Goal: Task Accomplishment & Management: Use online tool/utility

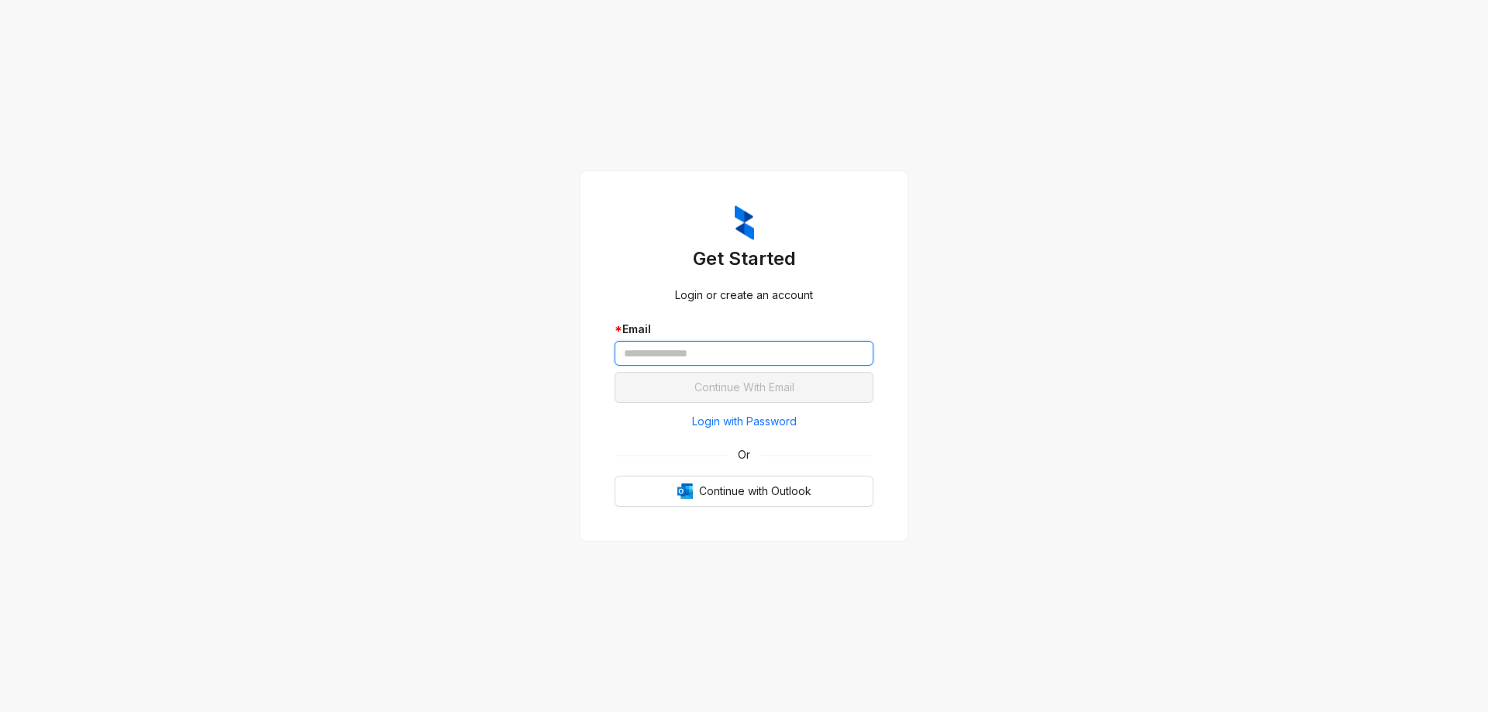
click at [724, 359] on input "text" at bounding box center [744, 353] width 259 height 25
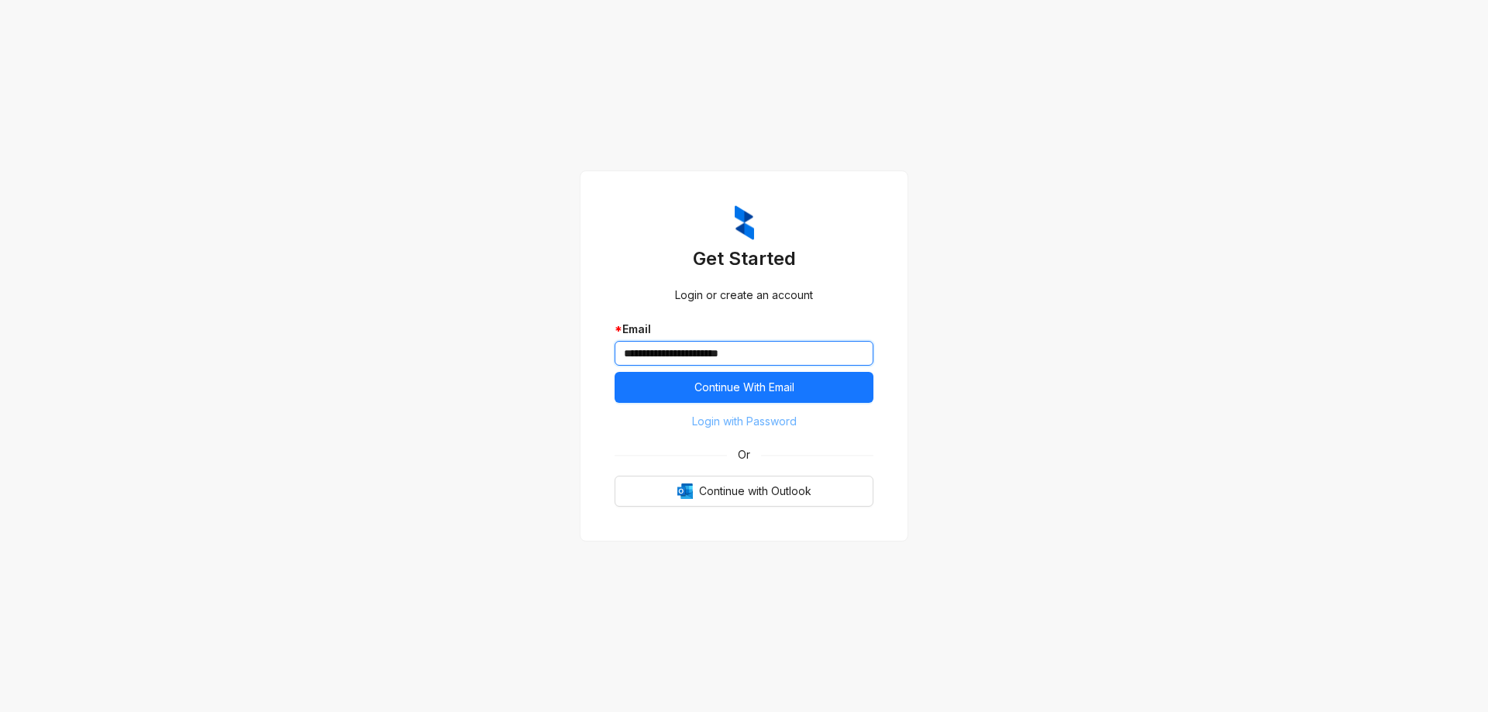
type input "**********"
click at [718, 418] on span "Login with Password" at bounding box center [744, 421] width 105 height 17
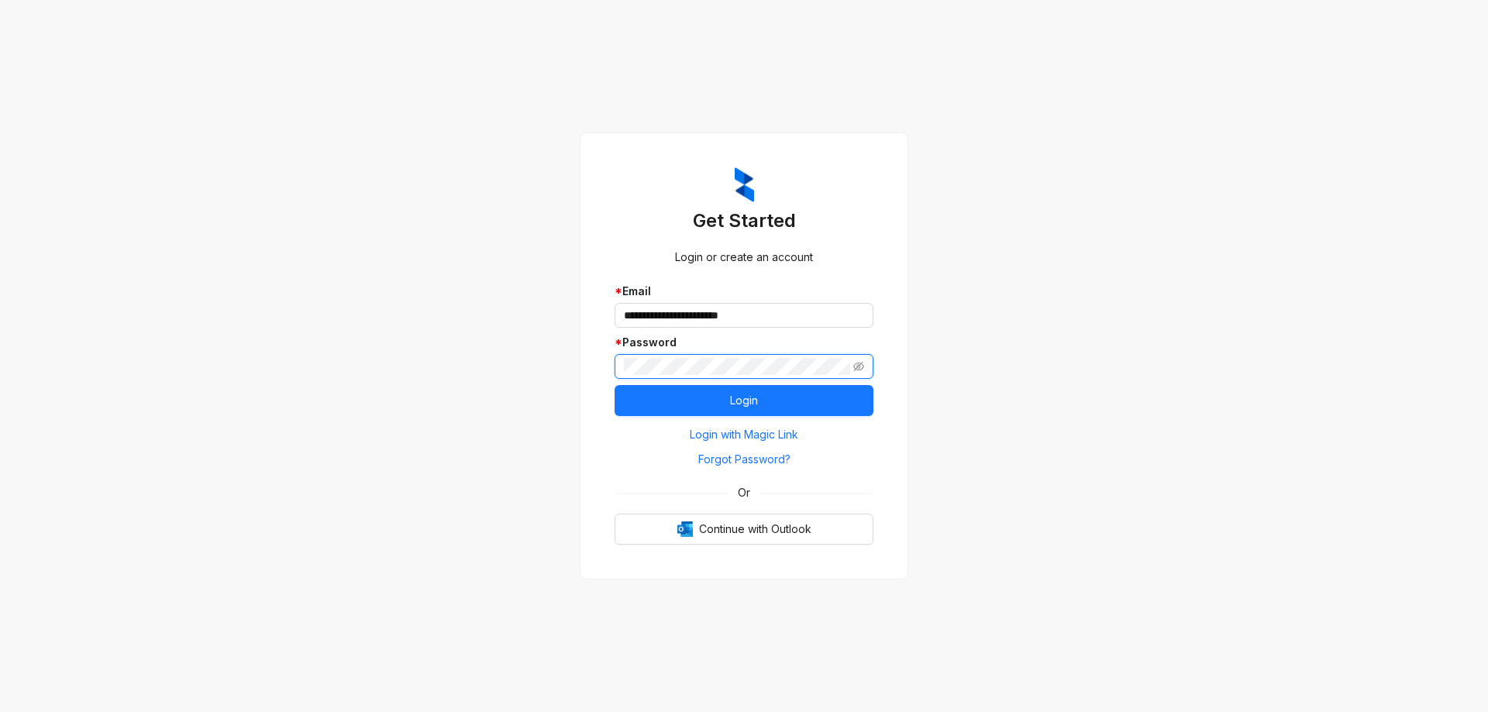
click at [615, 385] on button "Login" at bounding box center [744, 400] width 259 height 31
click at [867, 363] on span at bounding box center [744, 366] width 259 height 25
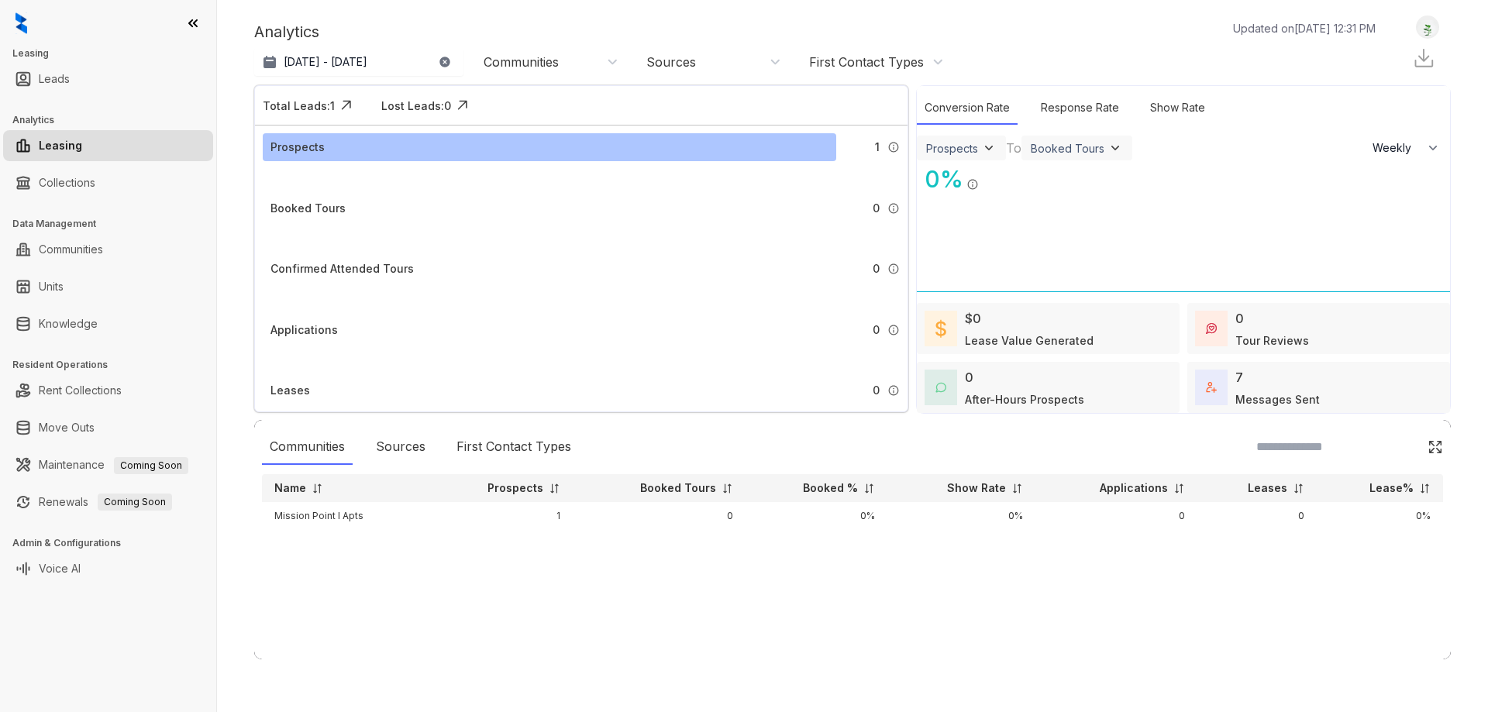
select select "******"
click at [54, 191] on link "Collections" at bounding box center [67, 182] width 57 height 31
click at [95, 184] on link "Collections" at bounding box center [67, 182] width 57 height 31
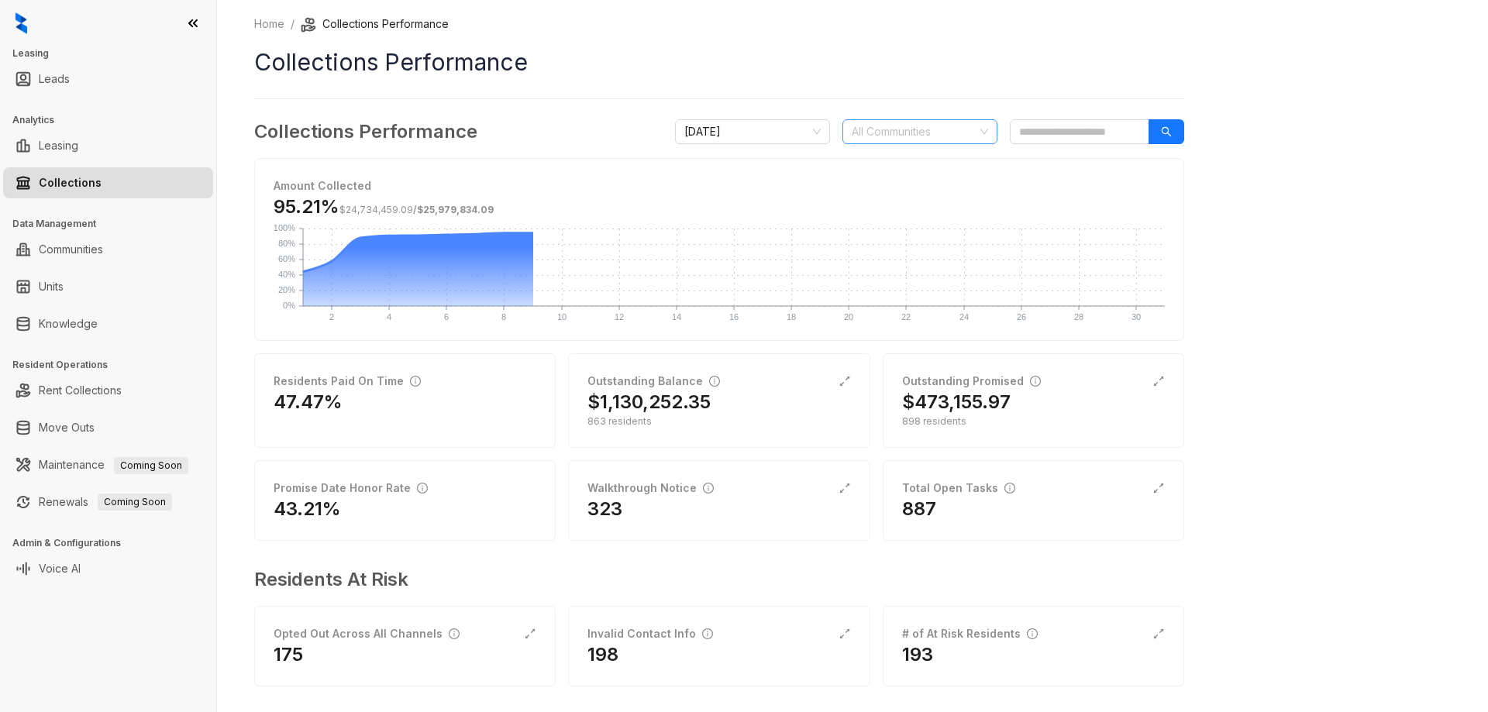
click at [916, 132] on div at bounding box center [912, 132] width 133 height 22
type input "*******"
click at [937, 192] on div "Mission Point I Apts" at bounding box center [920, 187] width 130 height 17
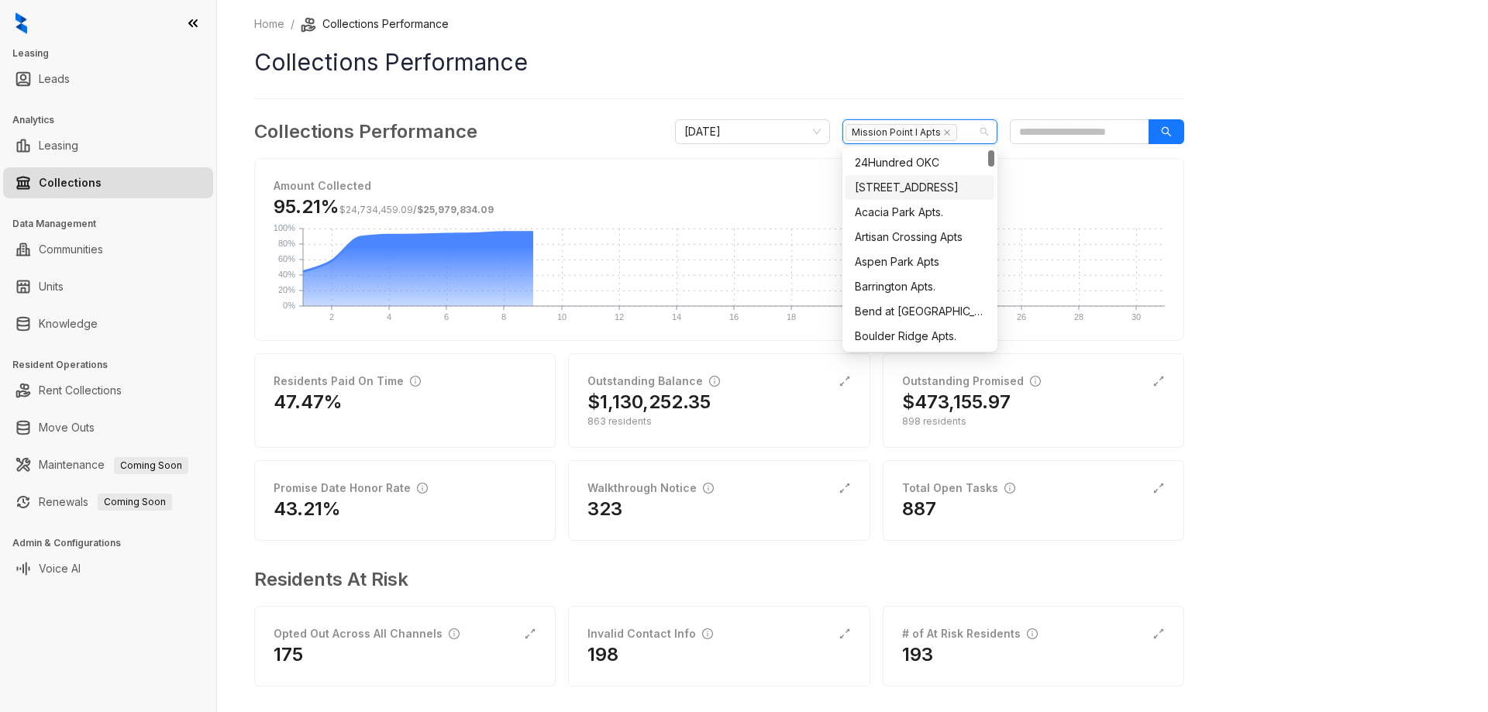
click at [1261, 222] on div "Home / Collections Performance Collections Performance Collections Performance …" at bounding box center [852, 356] width 1271 height 712
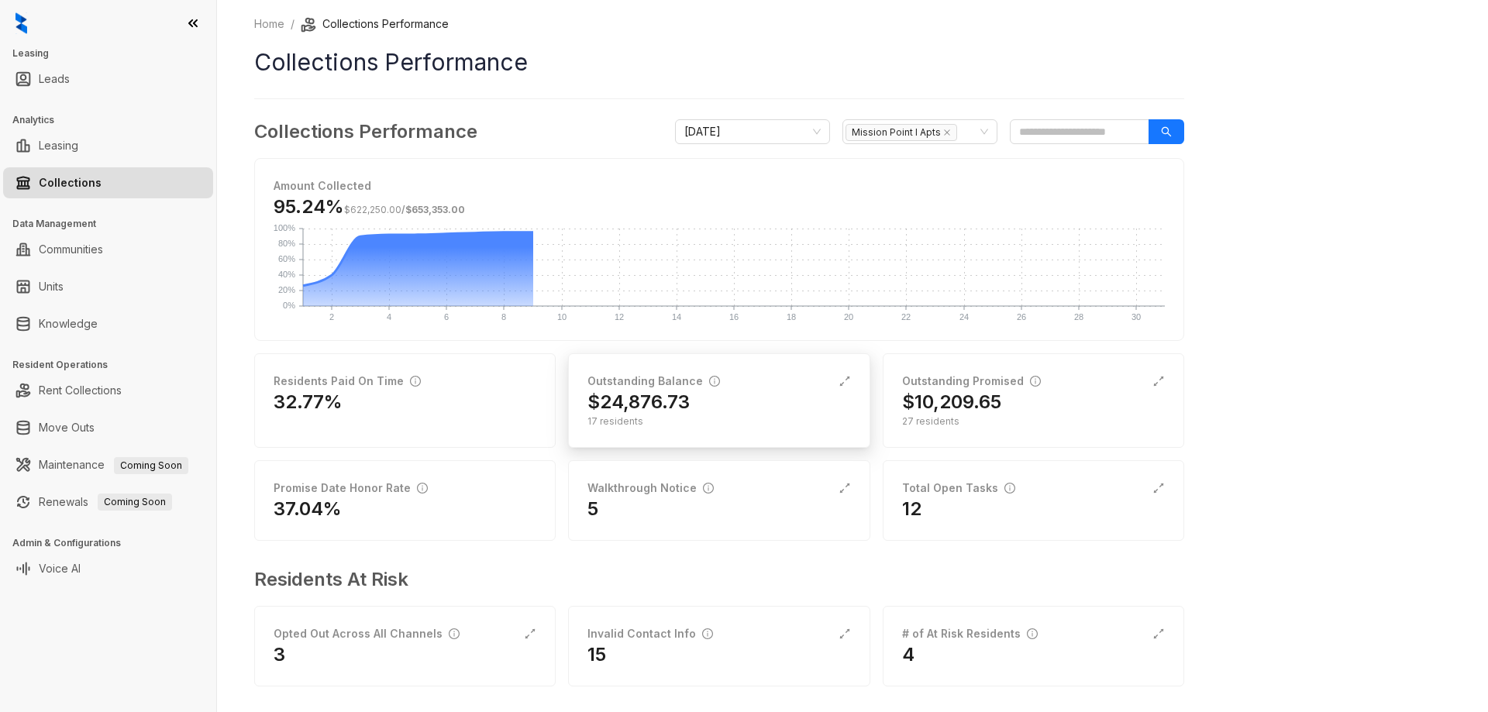
click at [722, 398] on div "$24,876.73" at bounding box center [719, 402] width 263 height 25
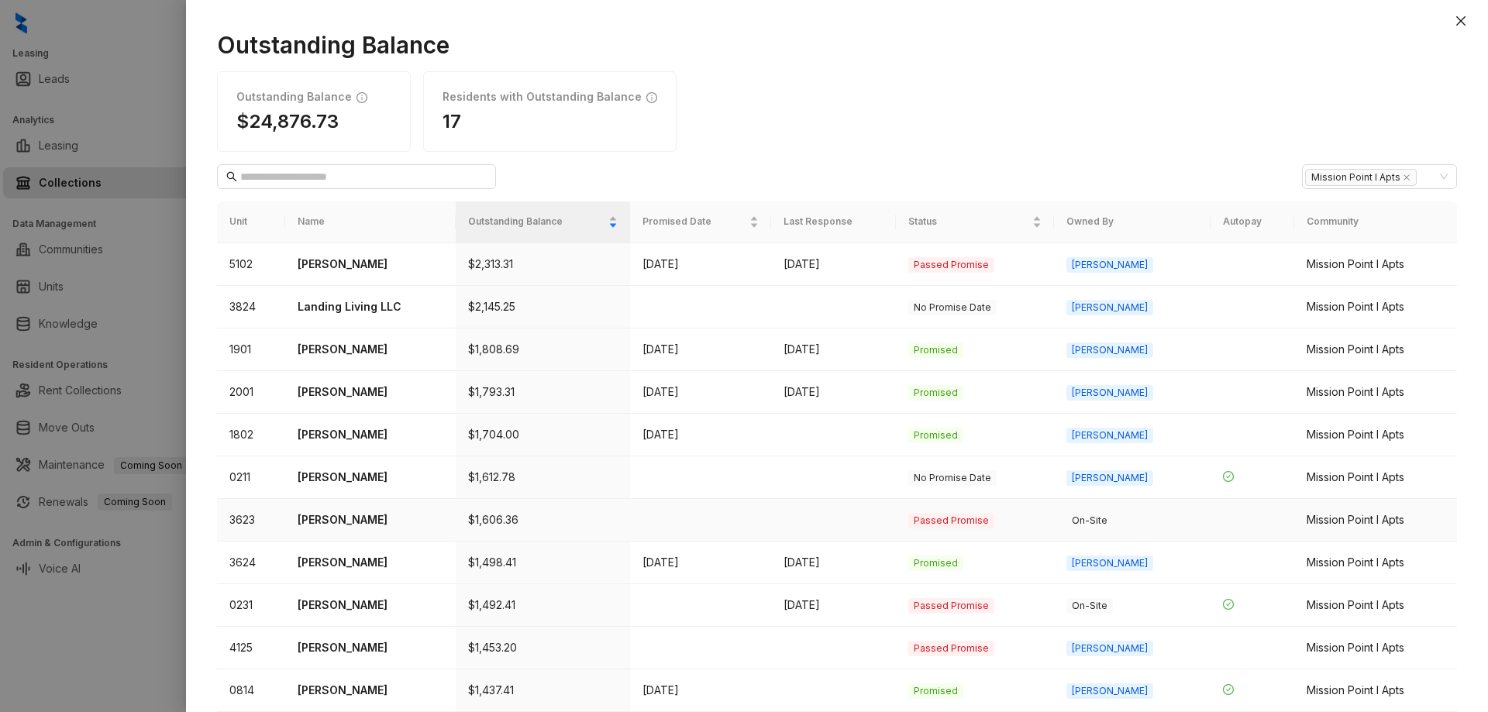
click at [371, 522] on p "Jennifer Teodorescu" at bounding box center [371, 520] width 146 height 17
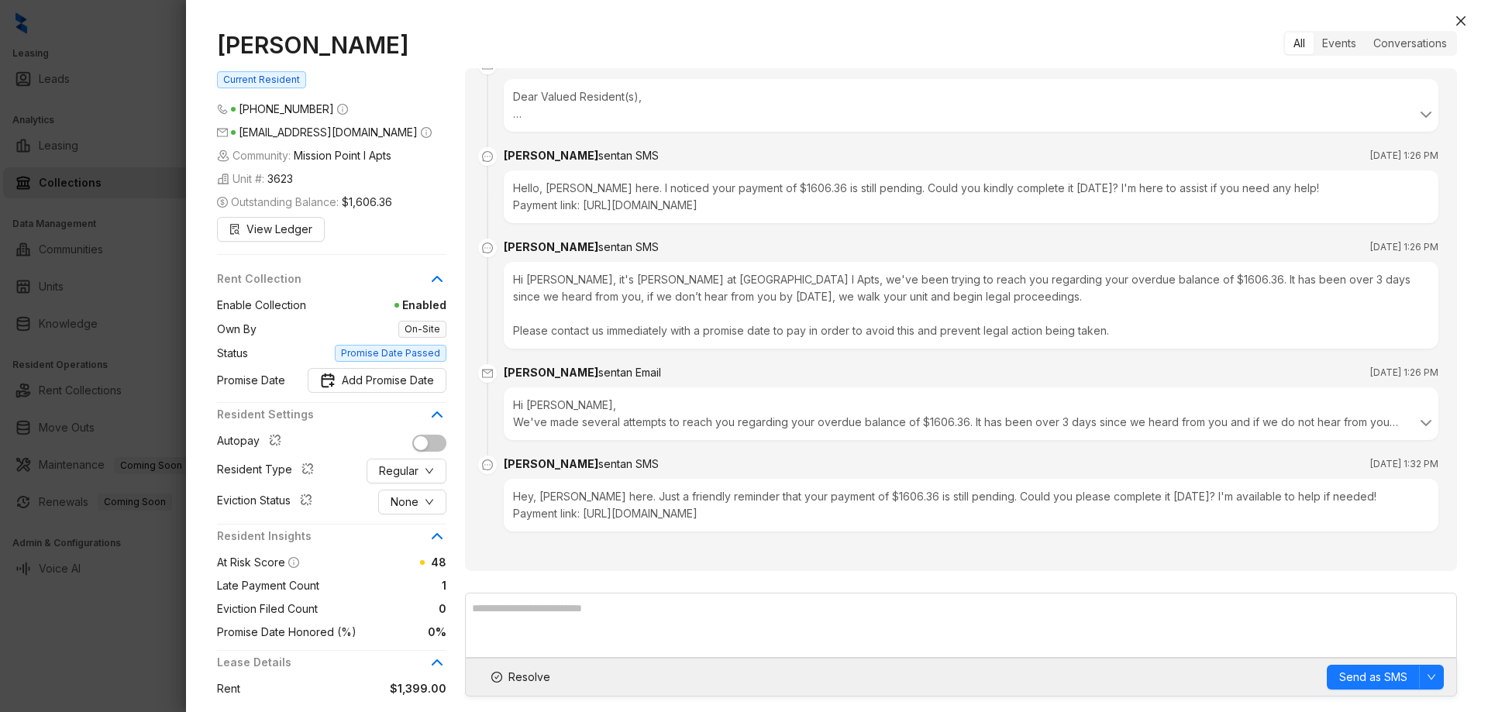
scroll to position [1452, 0]
click at [1417, 422] on icon at bounding box center [1426, 423] width 19 height 19
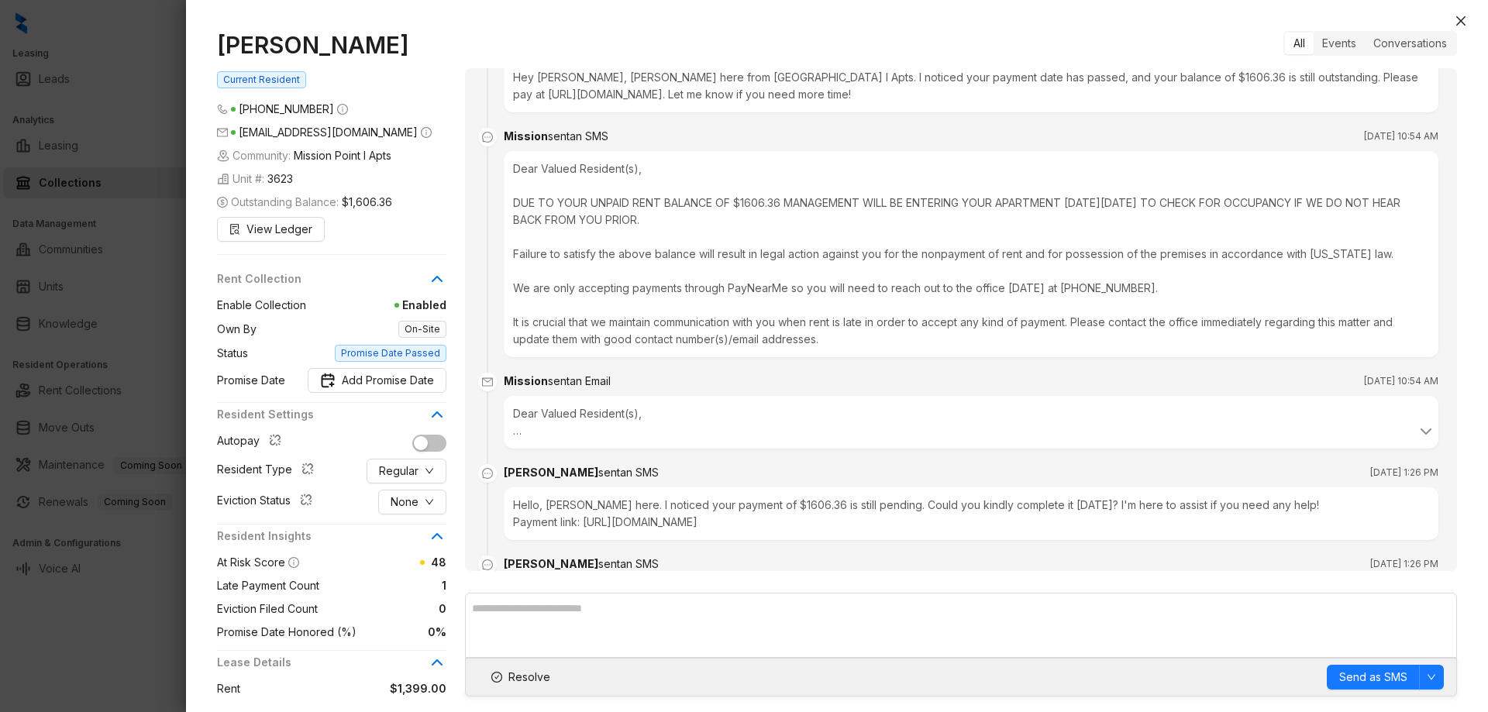
scroll to position [1132, 0]
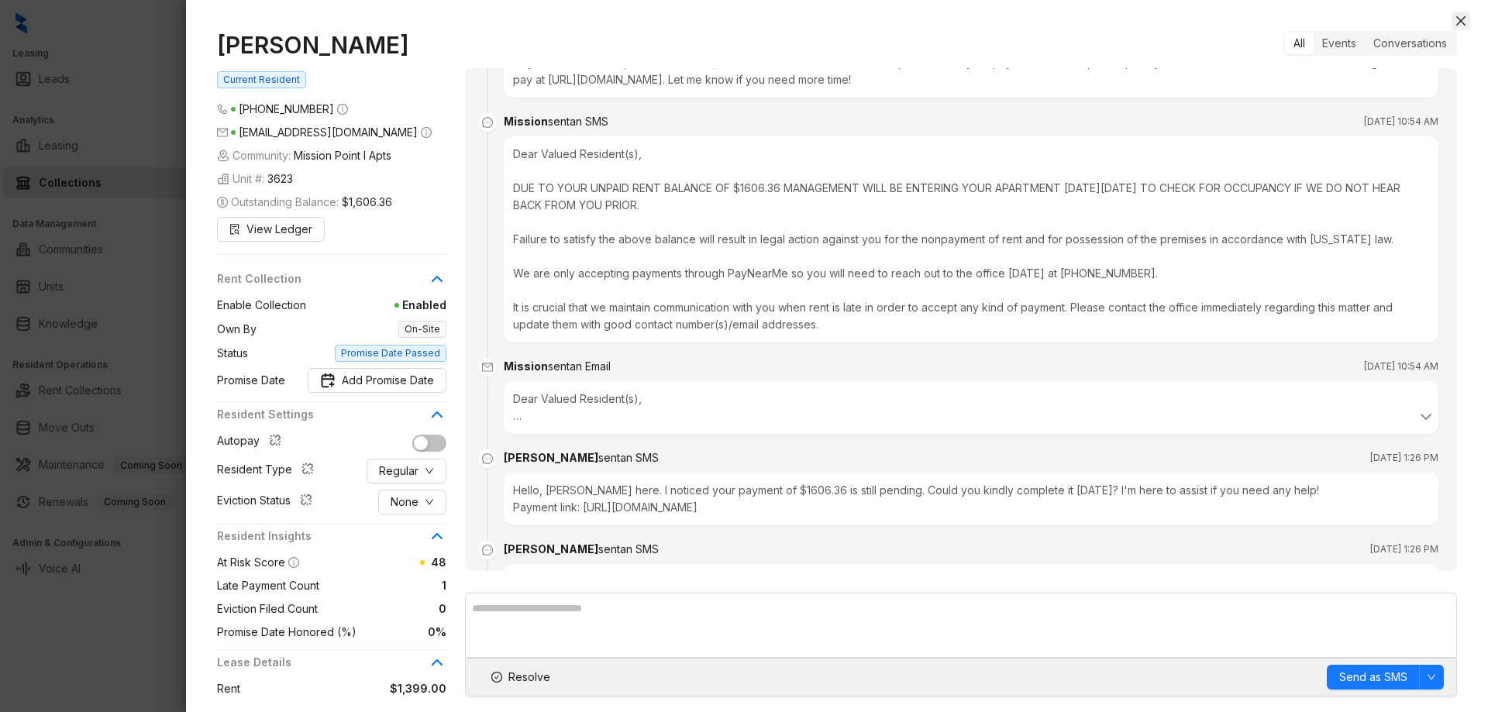
click at [1455, 19] on icon "close" at bounding box center [1461, 21] width 12 height 12
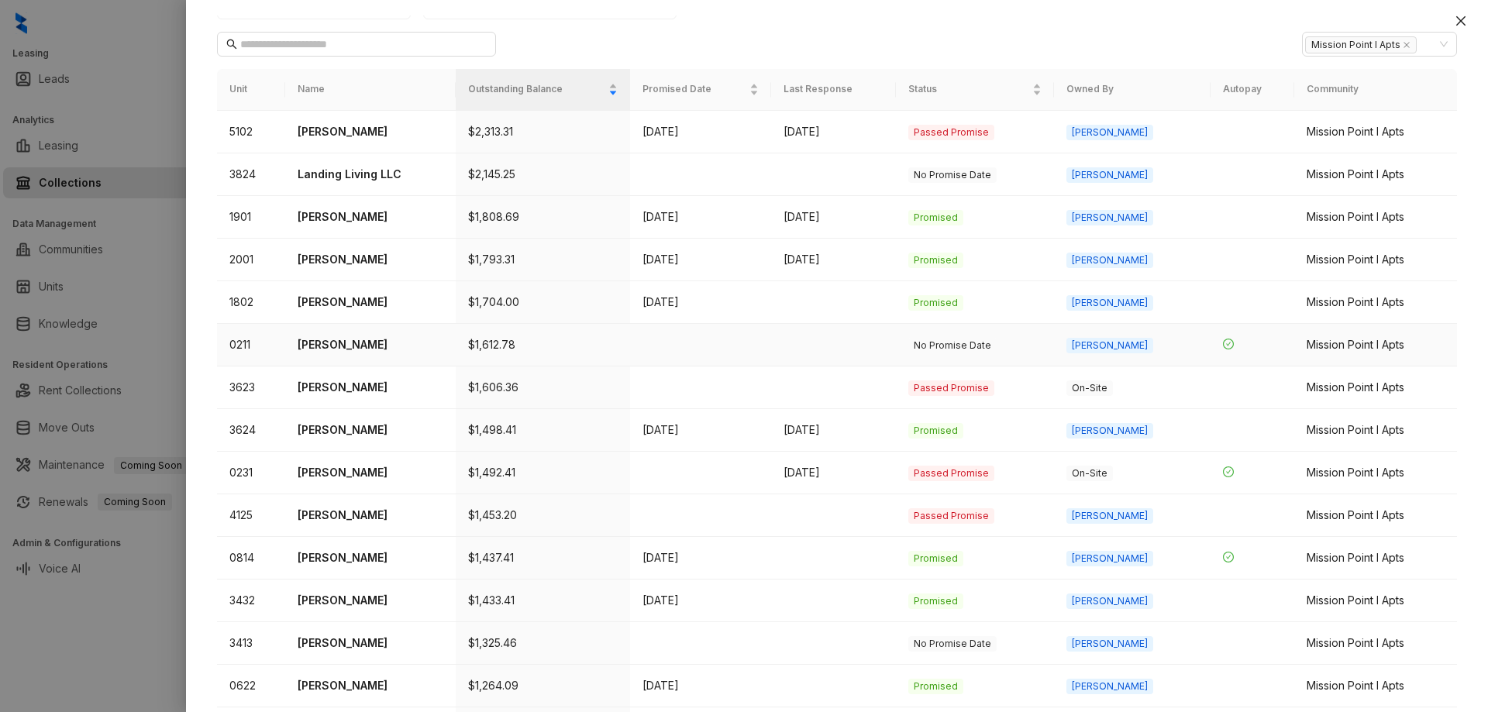
scroll to position [161, 0]
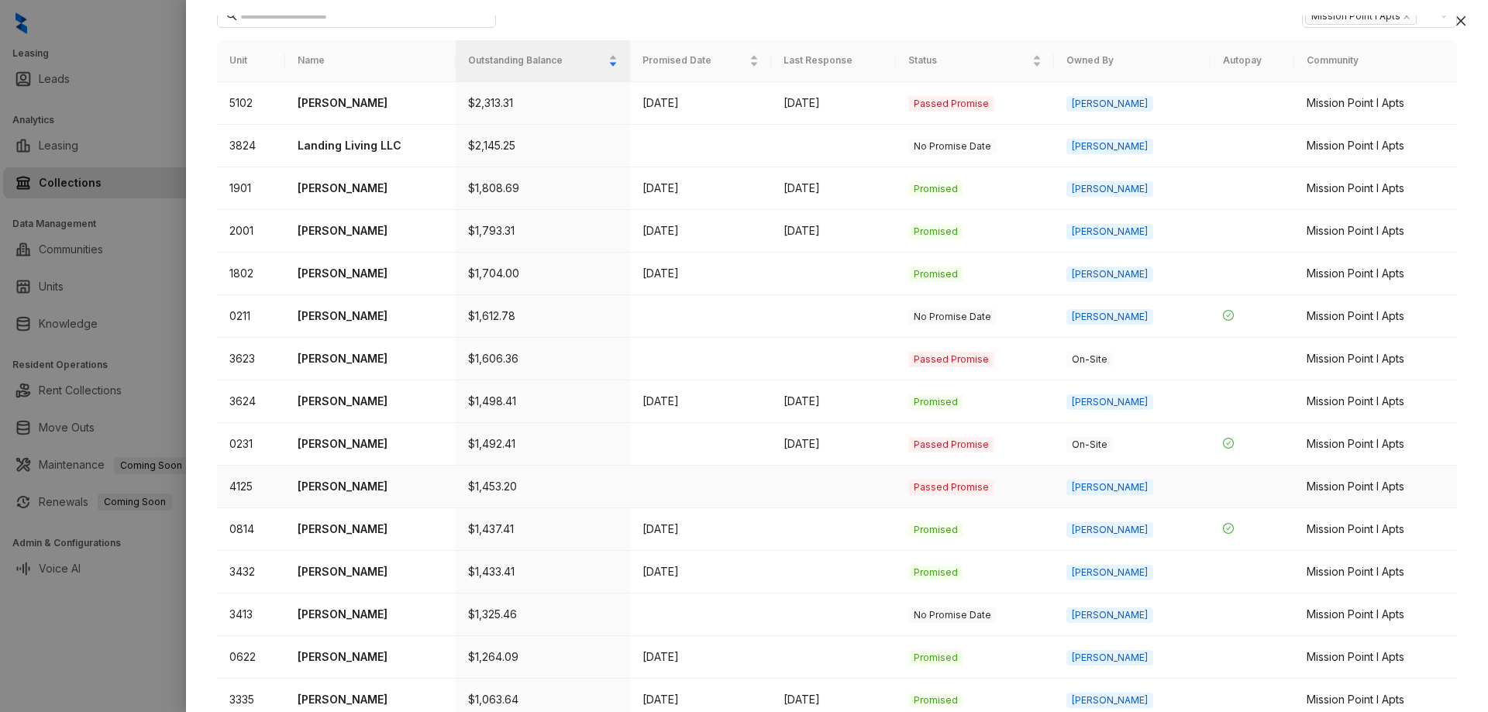
click at [362, 487] on p "Eric Holland" at bounding box center [371, 486] width 146 height 17
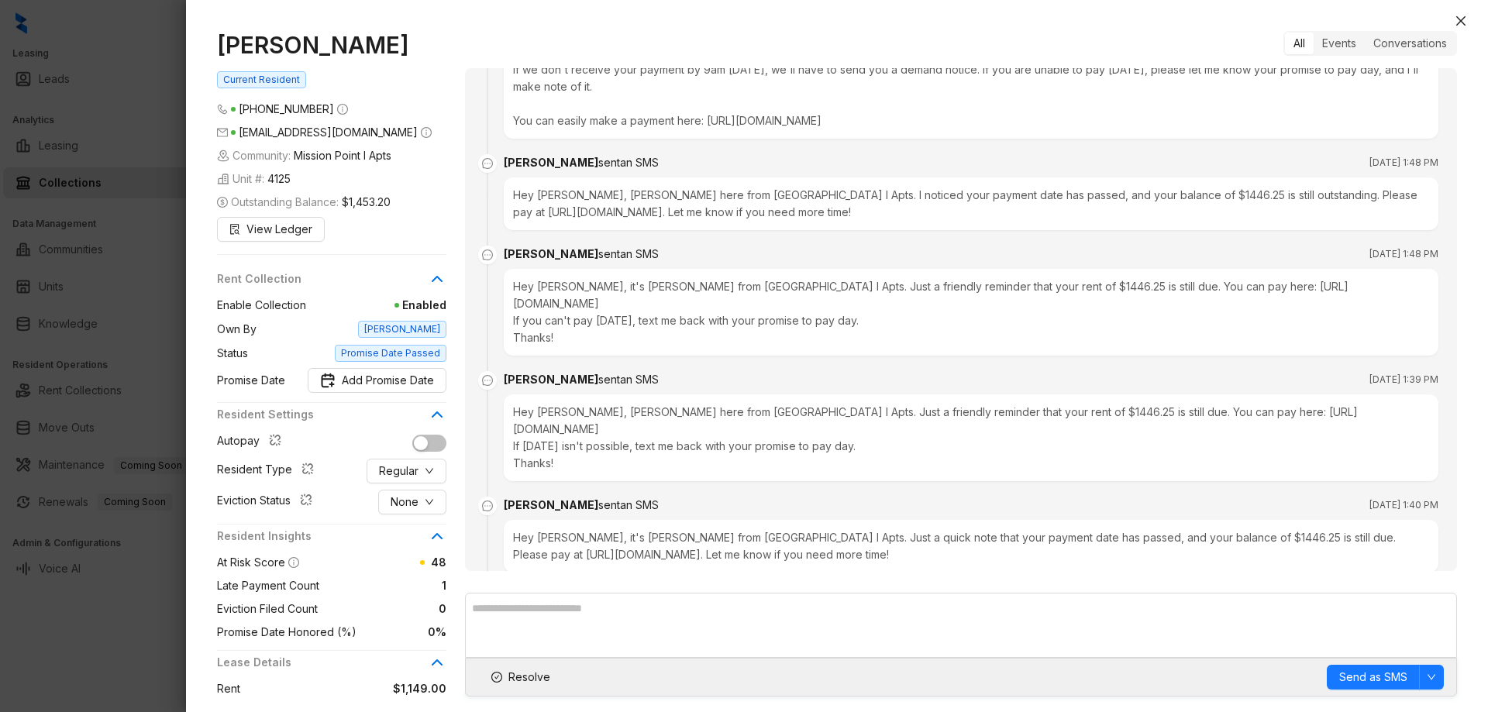
scroll to position [398, 0]
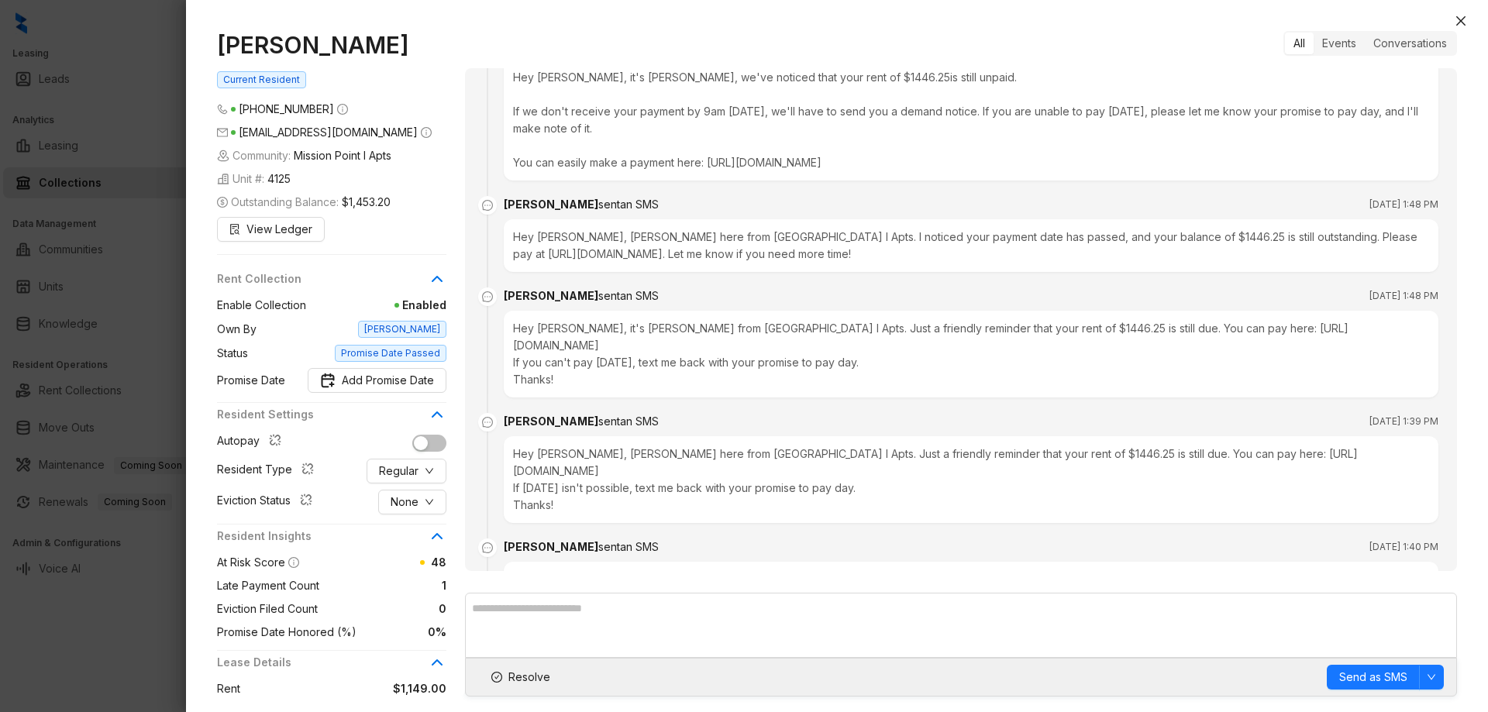
click at [149, 381] on div at bounding box center [744, 356] width 1488 height 712
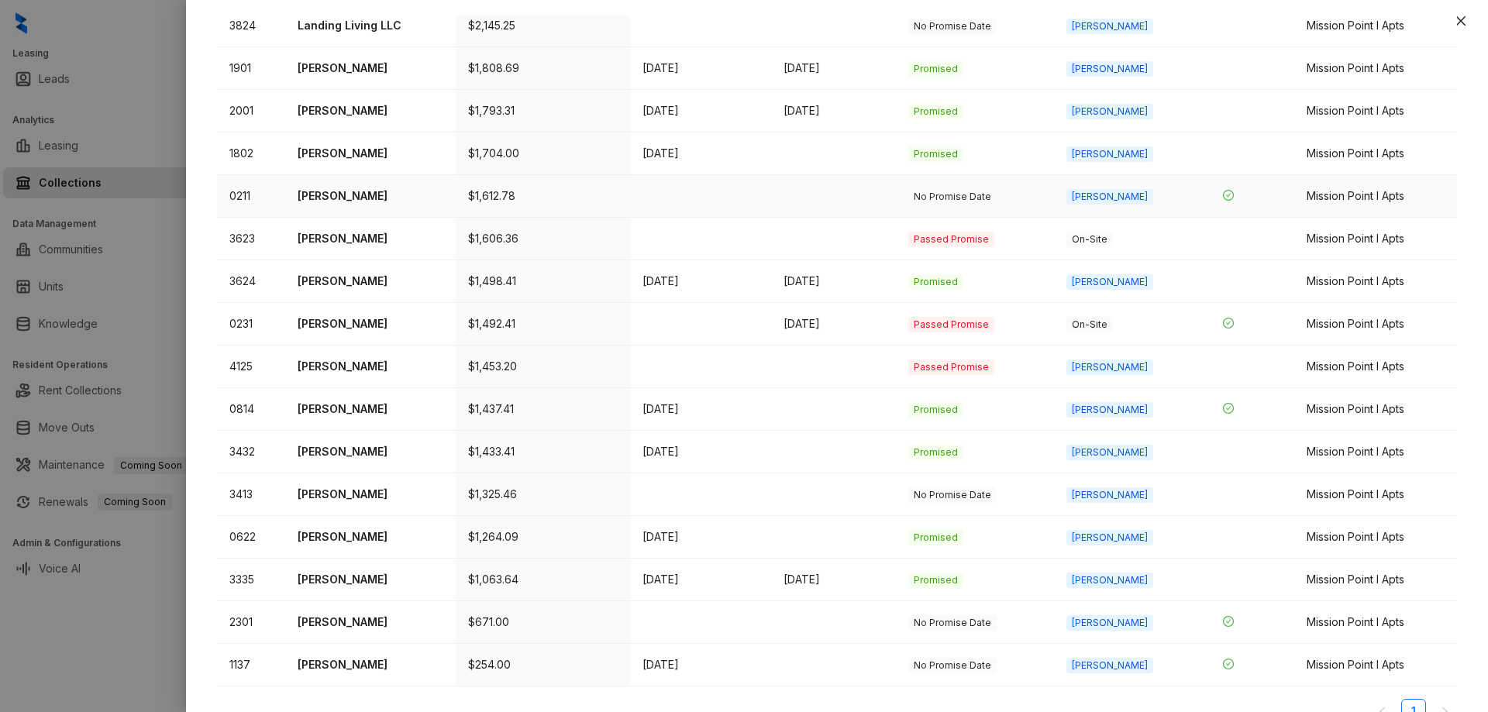
scroll to position [308, 0]
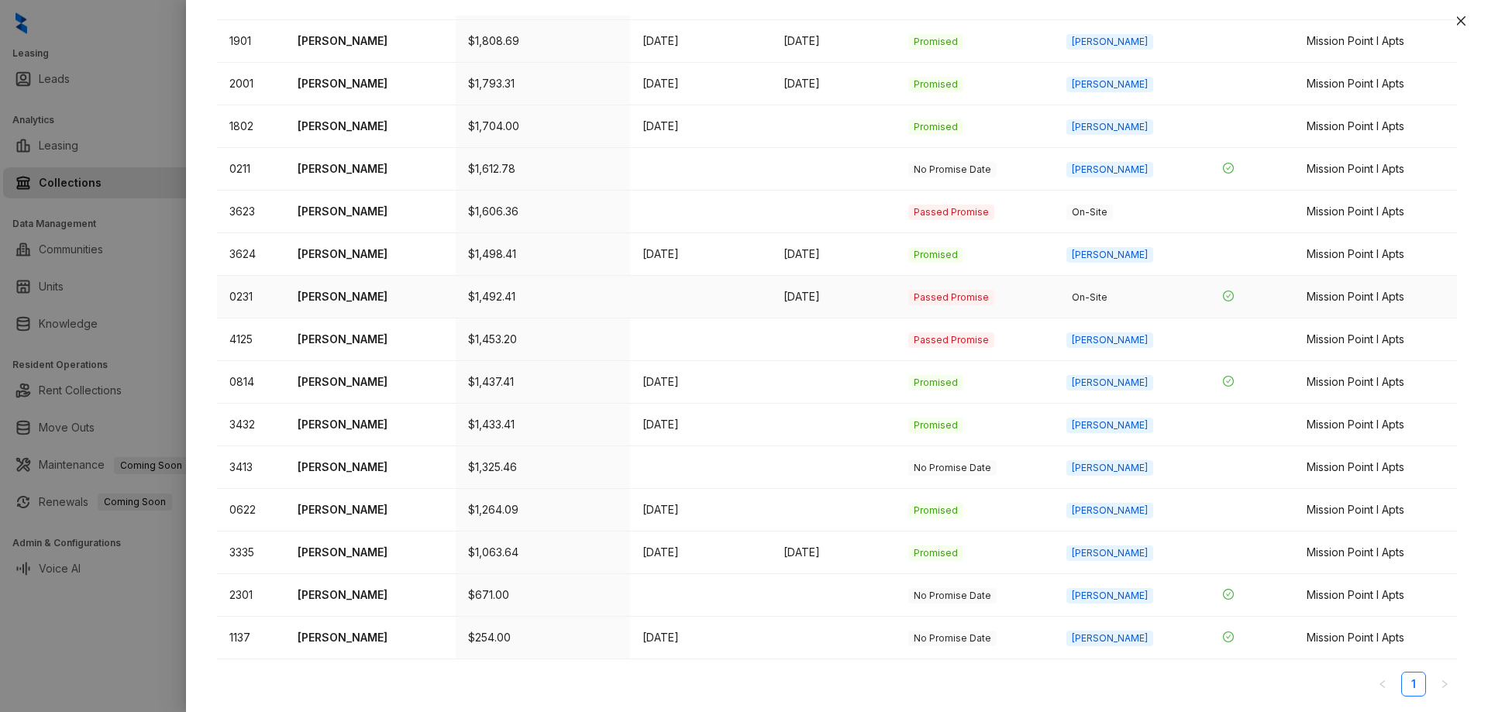
click at [340, 298] on p "Kendall Bryson" at bounding box center [371, 296] width 146 height 17
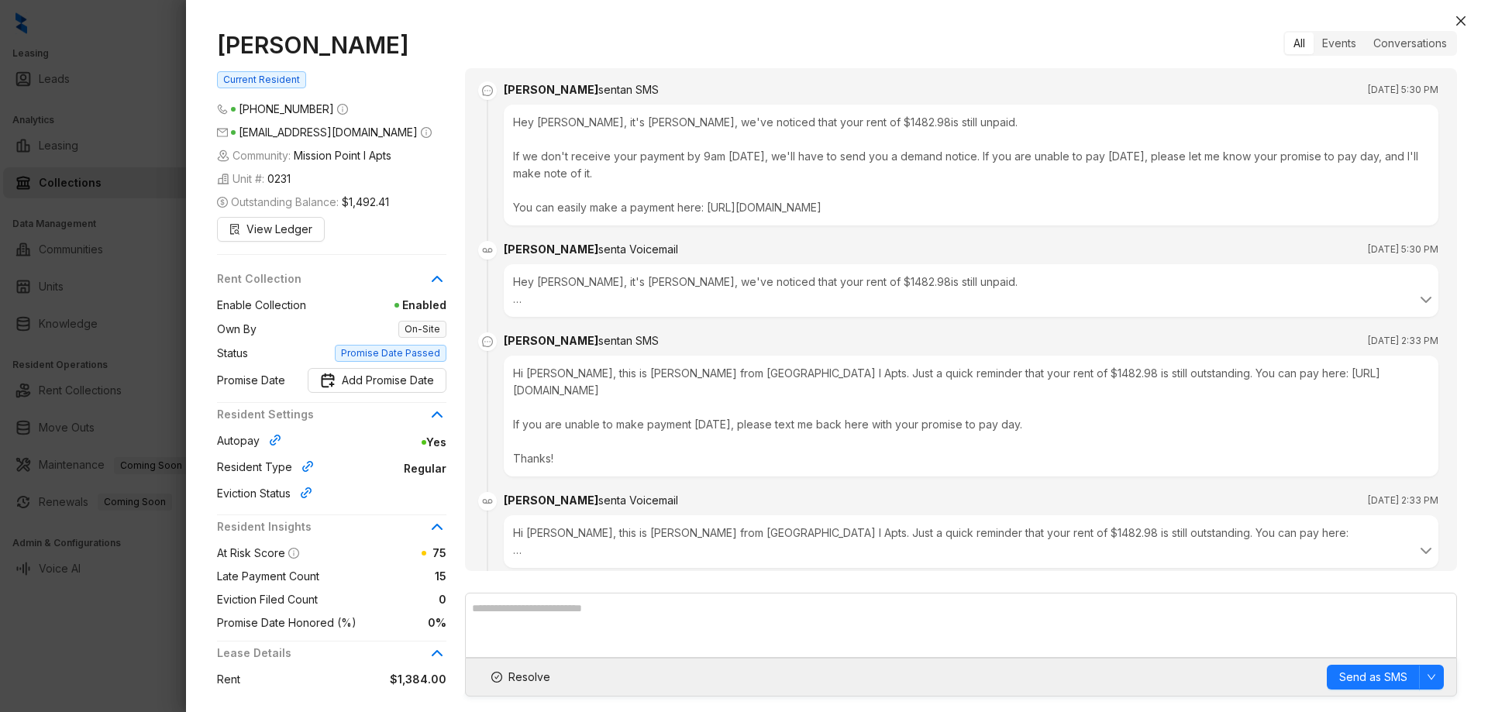
scroll to position [5558, 0]
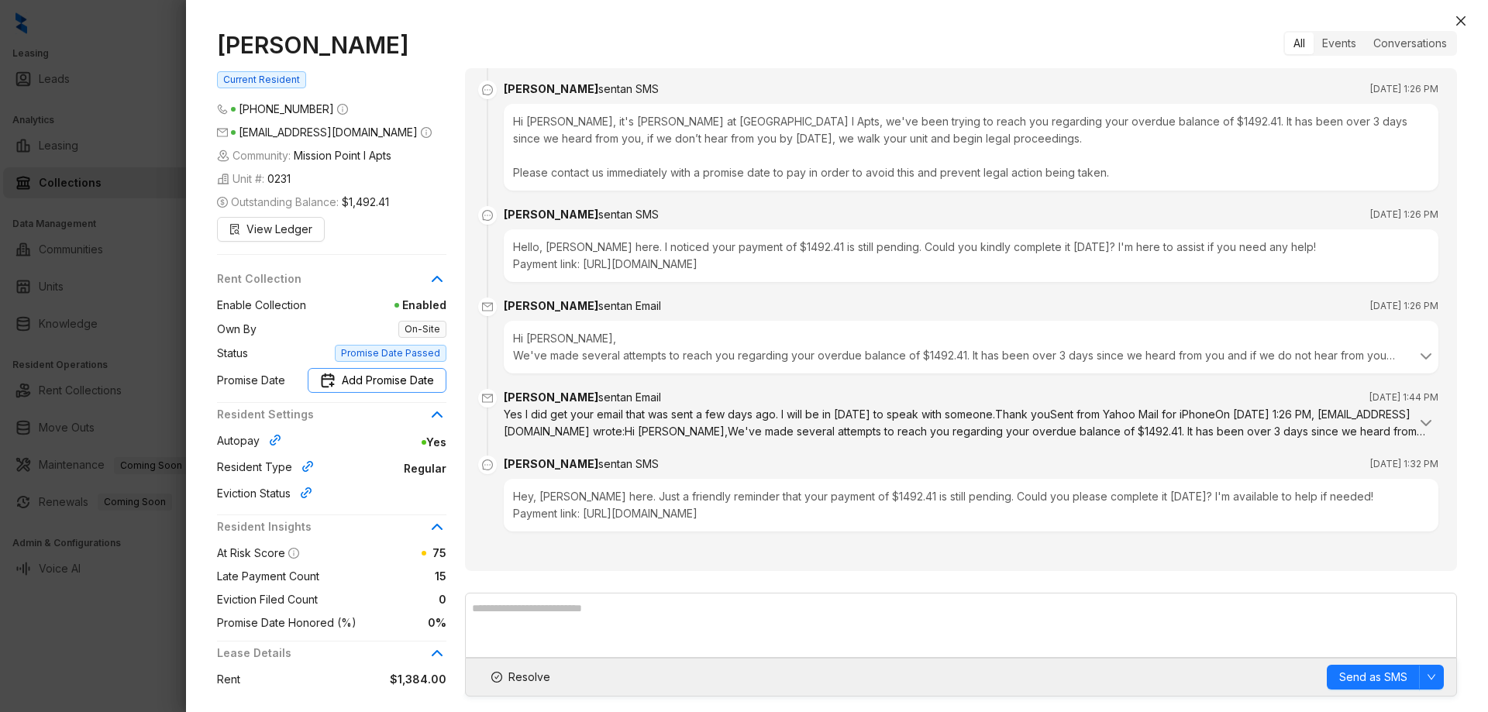
click at [380, 378] on span "Add Promise Date" at bounding box center [388, 380] width 92 height 17
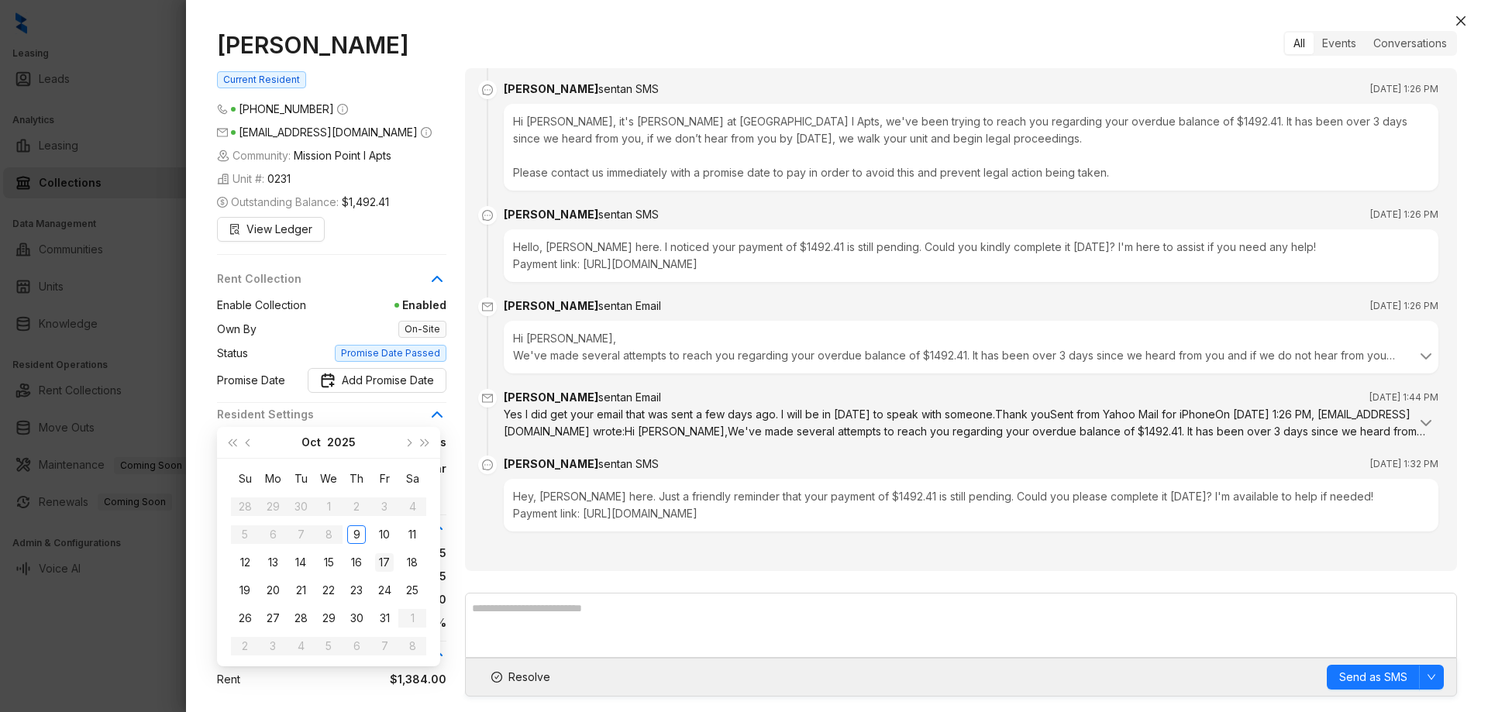
type input "**********"
click at [383, 557] on div "17" at bounding box center [384, 562] width 19 height 19
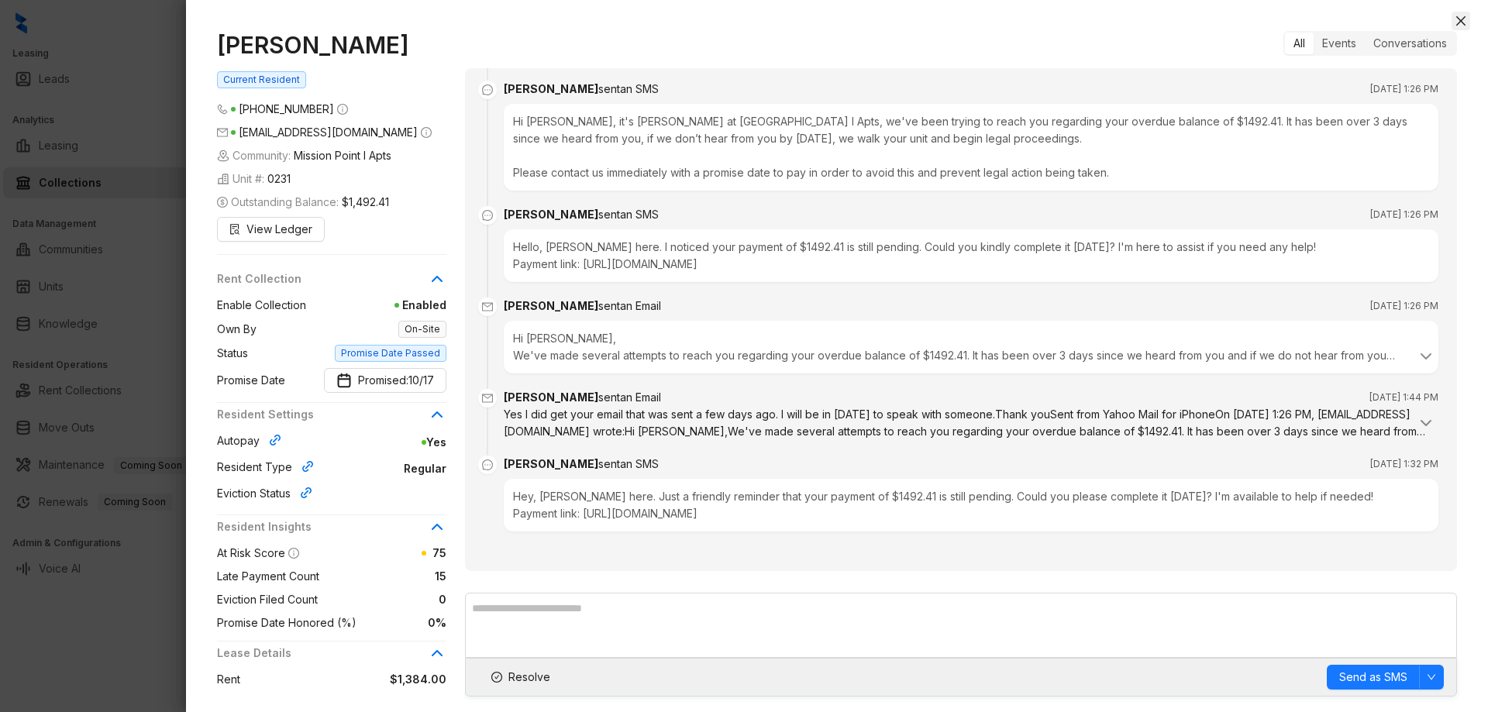
click at [1459, 15] on icon "close" at bounding box center [1461, 21] width 12 height 12
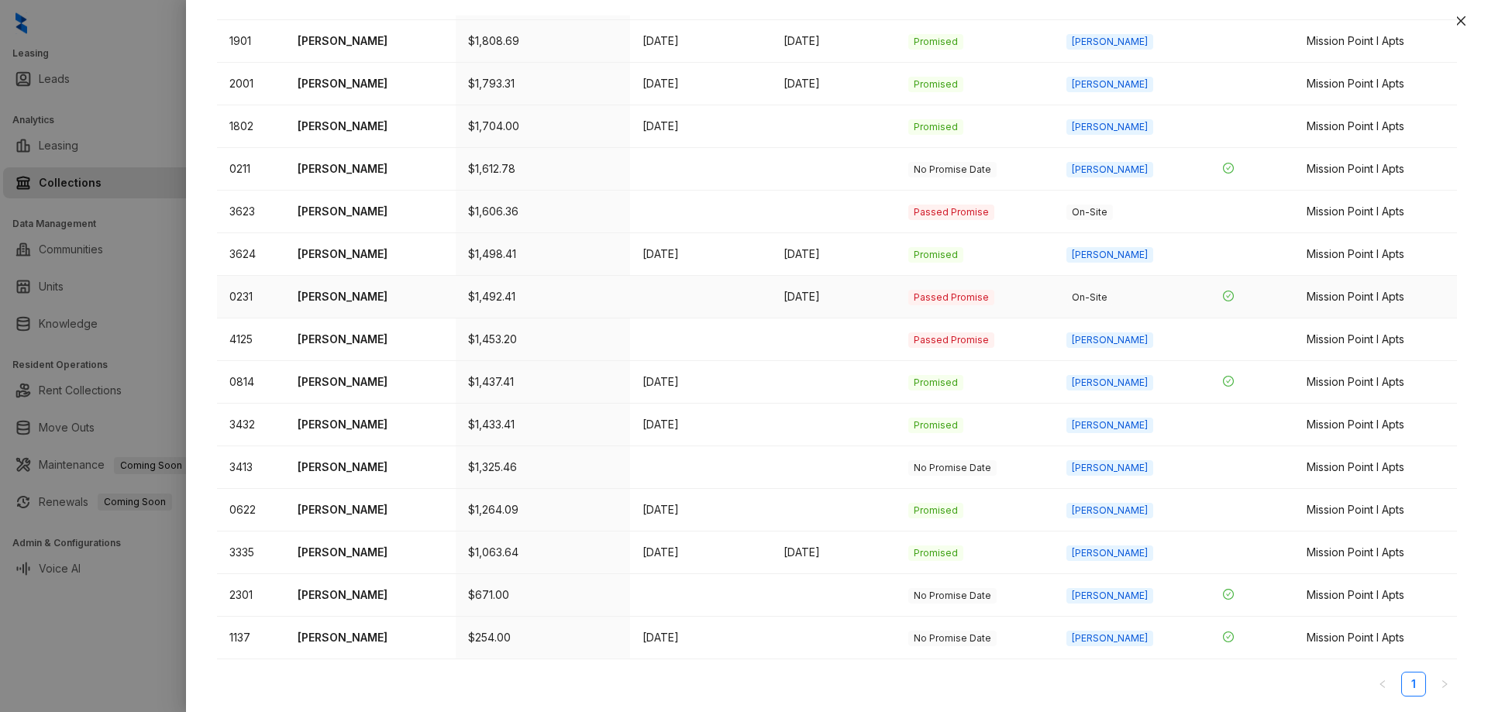
click at [348, 303] on p "Kendall Bryson" at bounding box center [371, 296] width 146 height 17
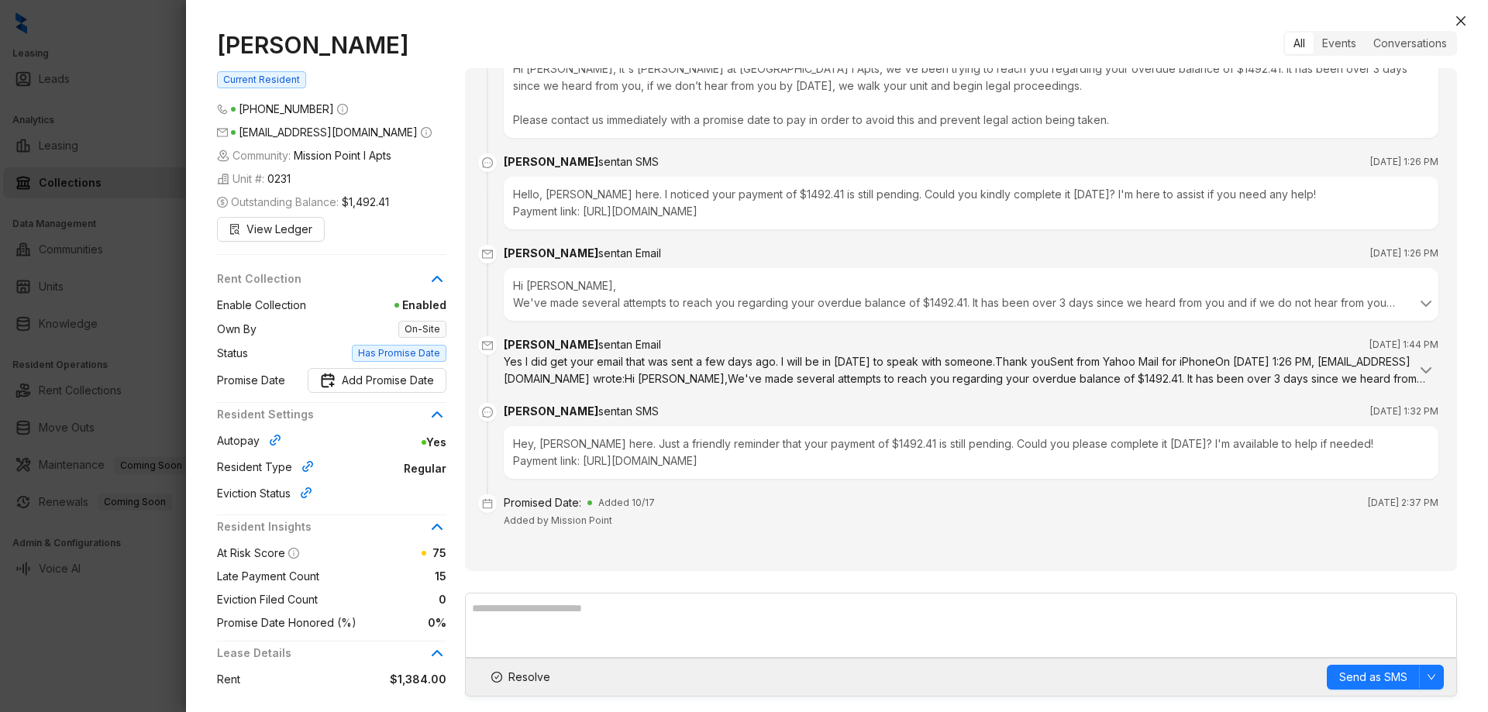
scroll to position [5611, 0]
click at [1458, 23] on icon "close" at bounding box center [1460, 20] width 9 height 9
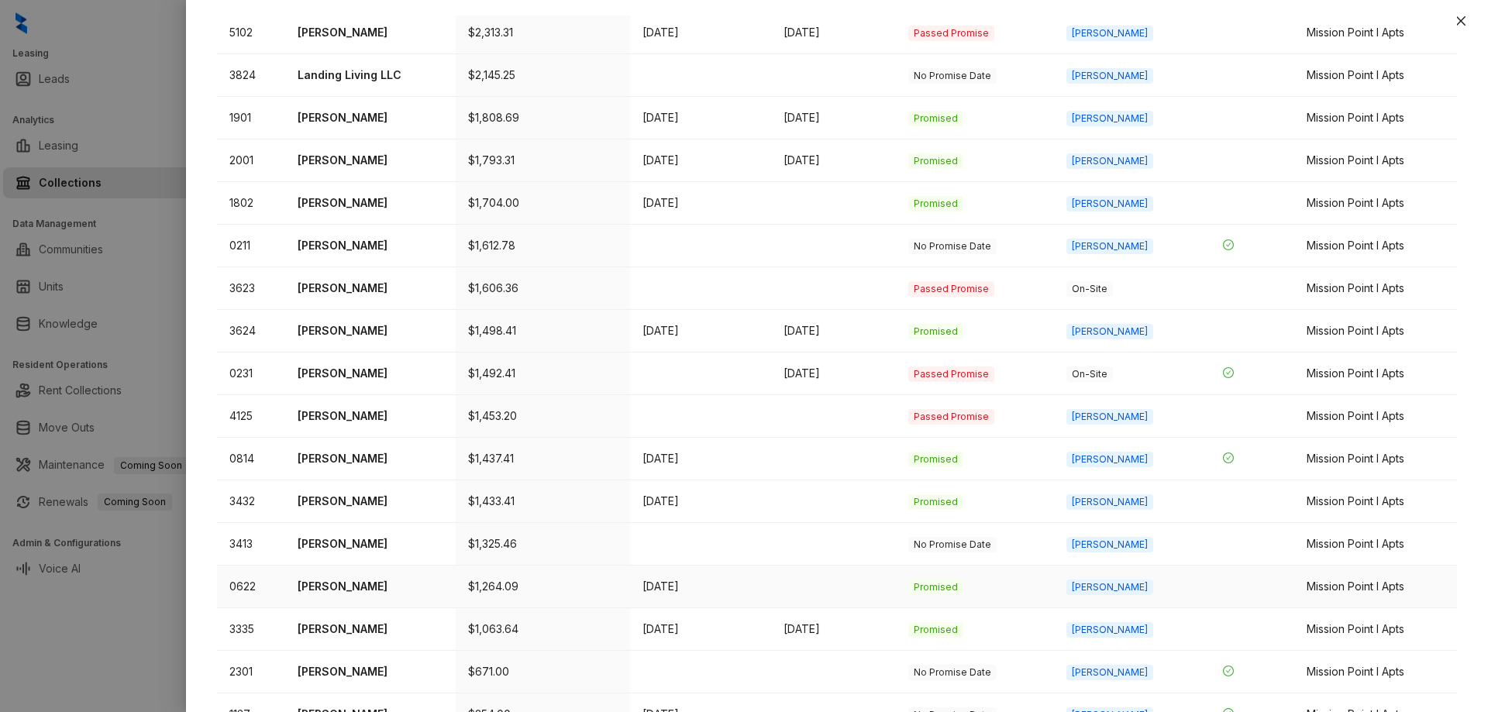
scroll to position [217, 0]
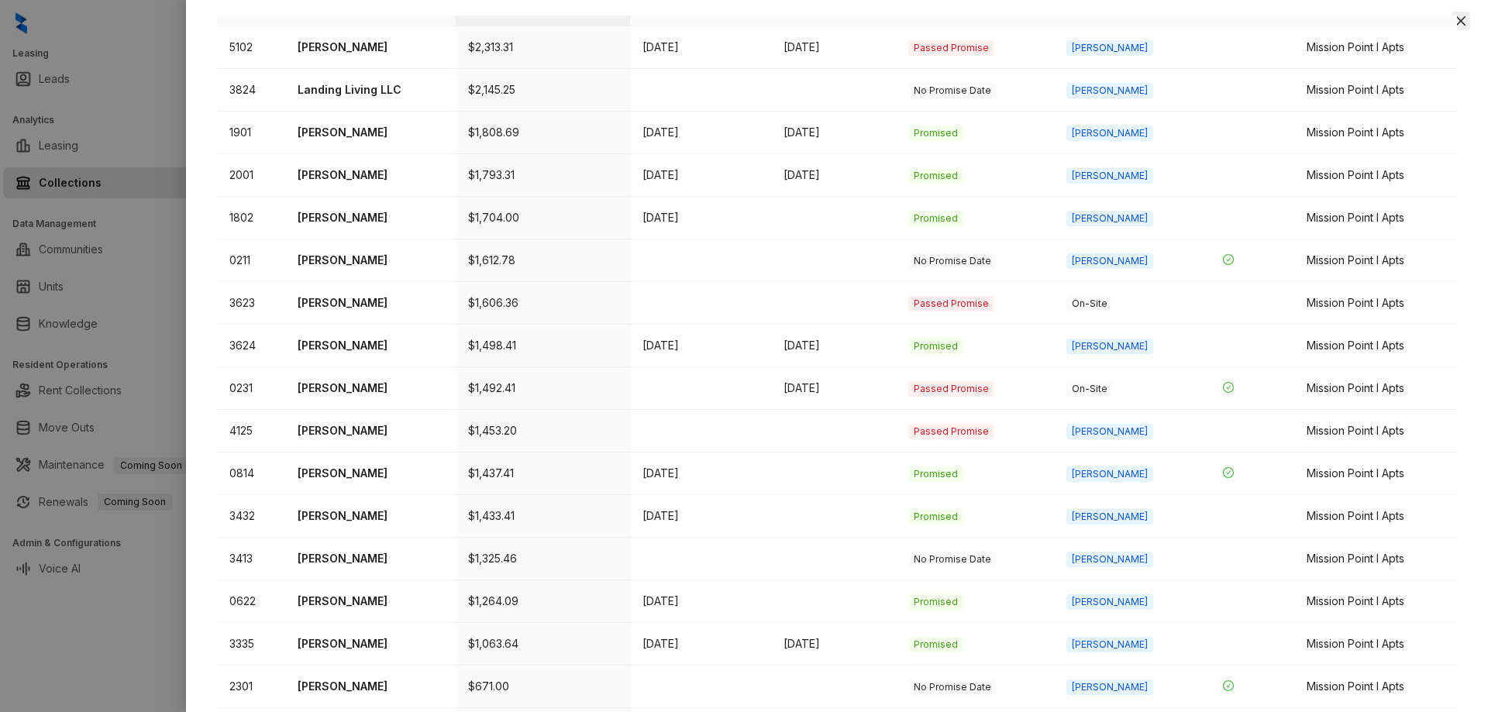
click at [1456, 25] on icon "close" at bounding box center [1460, 20] width 9 height 9
